Goal: Information Seeking & Learning: Learn about a topic

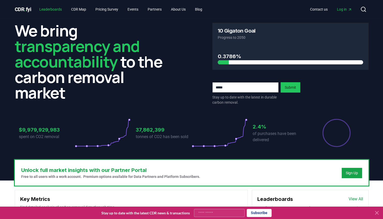
click at [56, 11] on link "Leaderboards" at bounding box center [50, 9] width 31 height 9
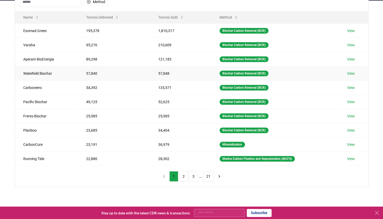
scroll to position [78, 0]
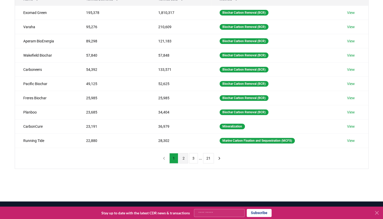
click at [181, 154] on button "2" at bounding box center [183, 158] width 9 height 10
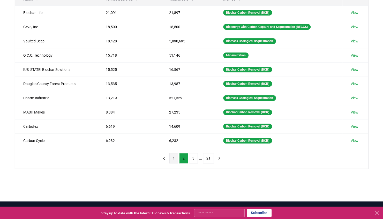
click at [175, 156] on button "1" at bounding box center [173, 158] width 9 height 10
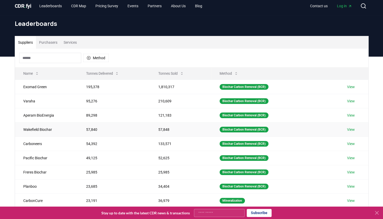
scroll to position [0, 0]
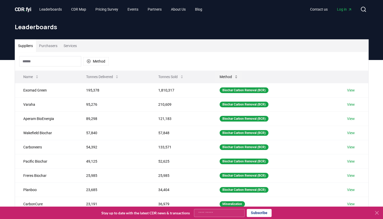
click at [231, 76] on button "Method" at bounding box center [228, 77] width 27 height 10
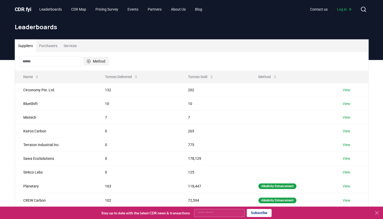
click at [94, 59] on button "Method" at bounding box center [95, 61] width 25 height 8
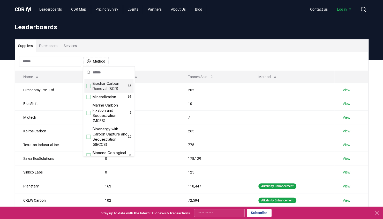
click at [108, 89] on span "Biochar Carbon Removal (BCR)" at bounding box center [110, 86] width 35 height 10
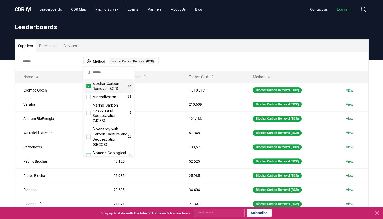
click at [206, 55] on div "Method 1 Biochar Carbon Removal (BCR)" at bounding box center [191, 61] width 353 height 19
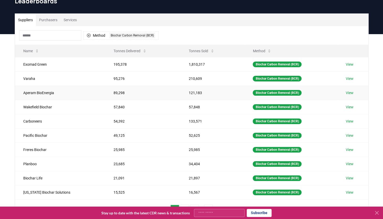
scroll to position [52, 0]
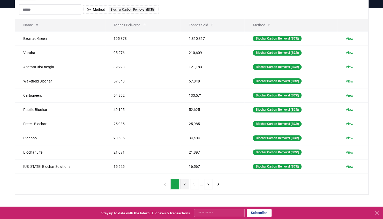
click at [185, 181] on button "2" at bounding box center [184, 184] width 9 height 10
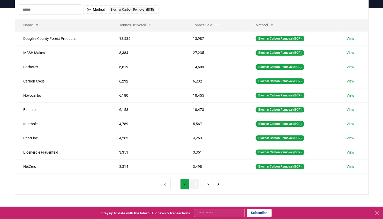
click at [192, 182] on button "3" at bounding box center [194, 184] width 9 height 10
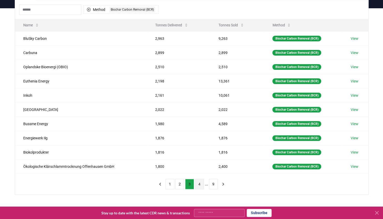
click at [197, 182] on button "4" at bounding box center [199, 184] width 9 height 10
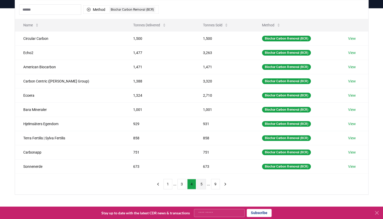
click at [199, 182] on button "5" at bounding box center [201, 184] width 9 height 10
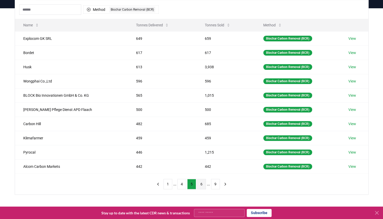
click at [198, 179] on button "6" at bounding box center [201, 184] width 9 height 10
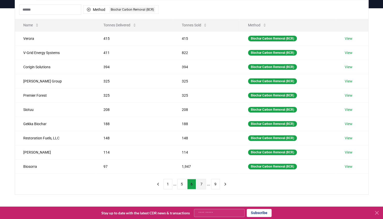
click at [202, 182] on button "7" at bounding box center [201, 184] width 9 height 10
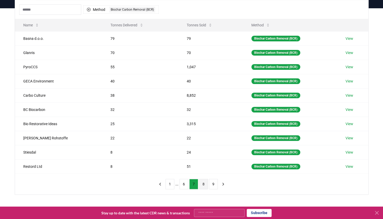
click at [203, 179] on button "8" at bounding box center [203, 184] width 9 height 10
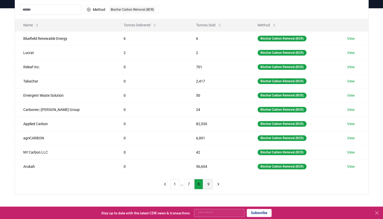
click at [207, 180] on button "9" at bounding box center [208, 184] width 9 height 10
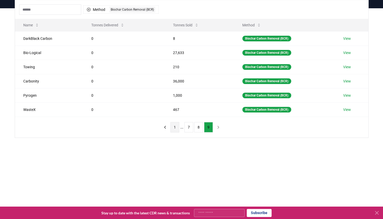
click at [177, 129] on button "1" at bounding box center [174, 127] width 9 height 10
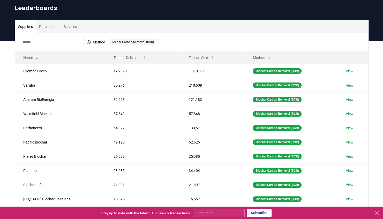
scroll to position [0, 0]
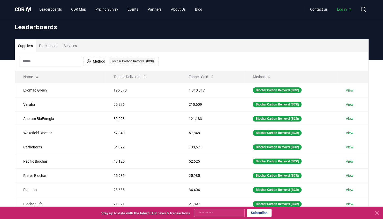
click at [61, 49] on button "Purchasers" at bounding box center [48, 46] width 25 height 12
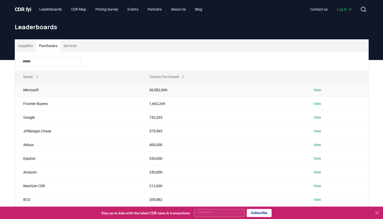
click at [311, 87] on td "View" at bounding box center [336, 90] width 63 height 14
click at [315, 88] on link "View" at bounding box center [317, 89] width 8 height 5
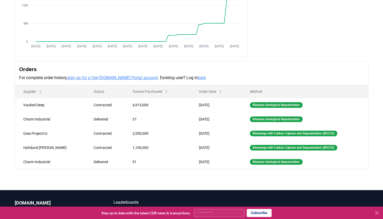
scroll to position [103, 0]
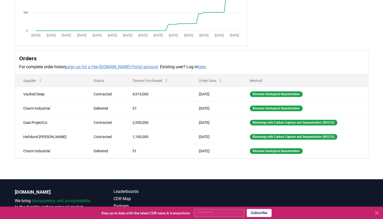
click at [142, 69] on link "sign up for a free [DOMAIN_NAME] Portal account" at bounding box center [112, 66] width 91 height 5
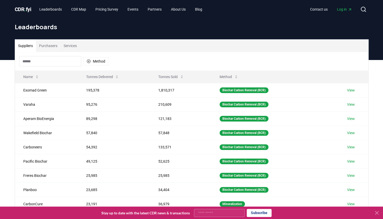
click at [52, 47] on button "Purchasers" at bounding box center [48, 46] width 25 height 12
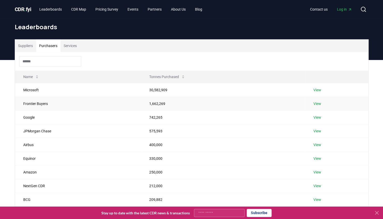
click at [320, 106] on link "View" at bounding box center [317, 103] width 8 height 5
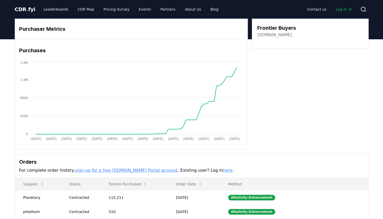
scroll to position [103, 0]
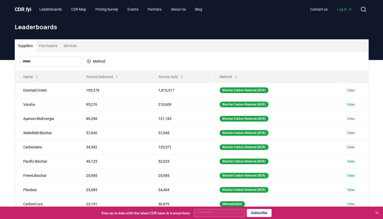
click at [50, 48] on button "Purchasers" at bounding box center [48, 46] width 25 height 12
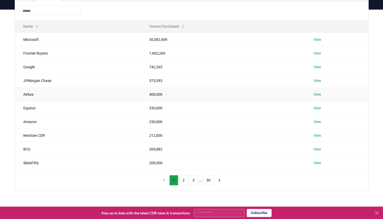
scroll to position [52, 0]
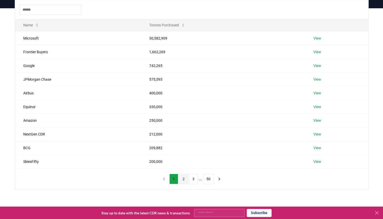
click at [184, 174] on button "2" at bounding box center [183, 179] width 9 height 10
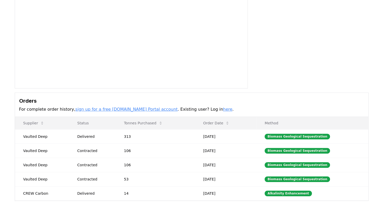
scroll to position [103, 0]
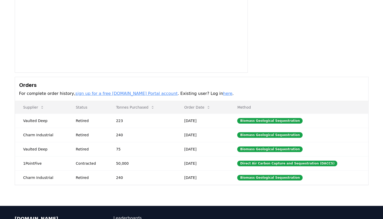
scroll to position [78, 0]
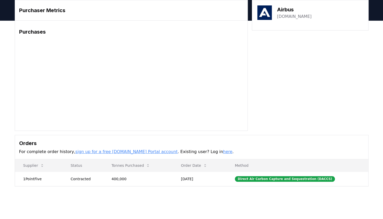
scroll to position [26, 0]
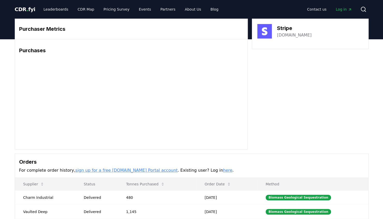
scroll to position [103, 0]
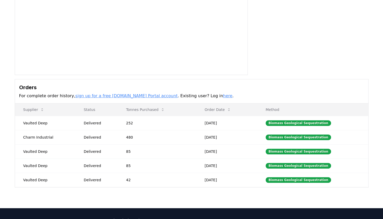
scroll to position [78, 0]
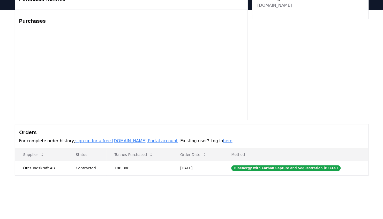
scroll to position [52, 0]
